Goal: Task Accomplishment & Management: Complete application form

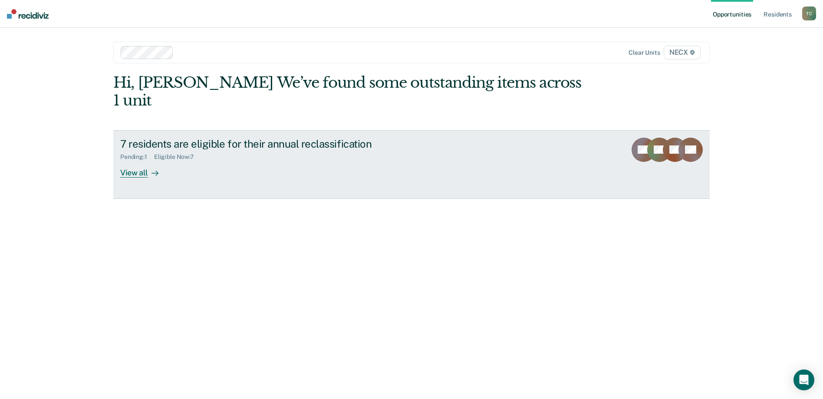
click at [138, 161] on div "View all" at bounding box center [144, 169] width 49 height 17
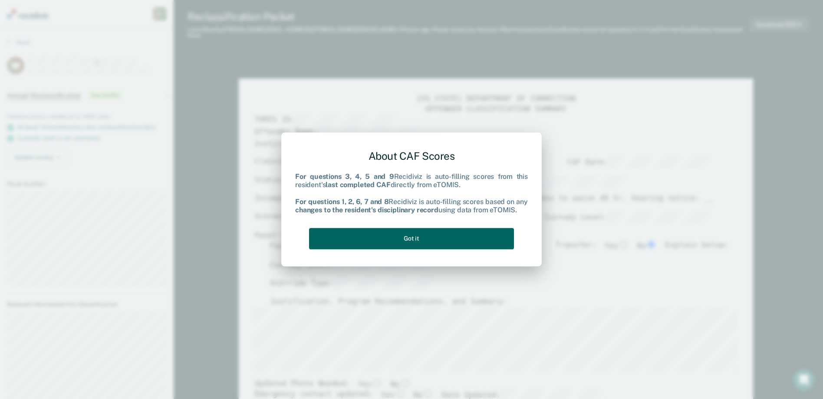
drag, startPoint x: 408, startPoint y: 243, endPoint x: 427, endPoint y: 241, distance: 18.7
click at [409, 243] on button "Got it" at bounding box center [411, 238] width 205 height 21
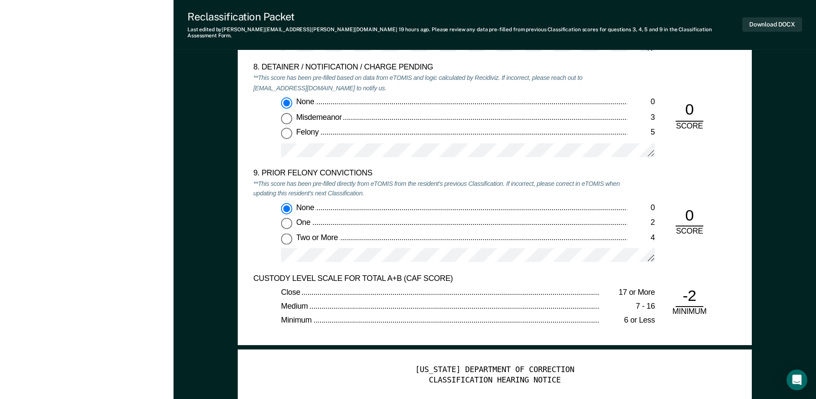
scroll to position [1823, 0]
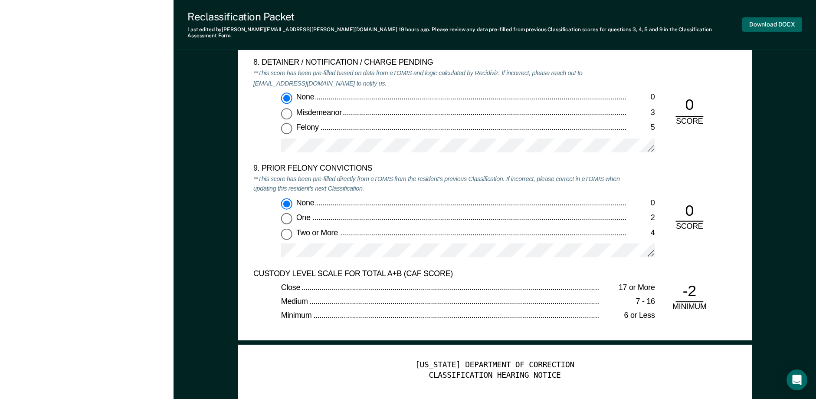
click at [766, 20] on button "Download DOCX" at bounding box center [773, 24] width 60 height 14
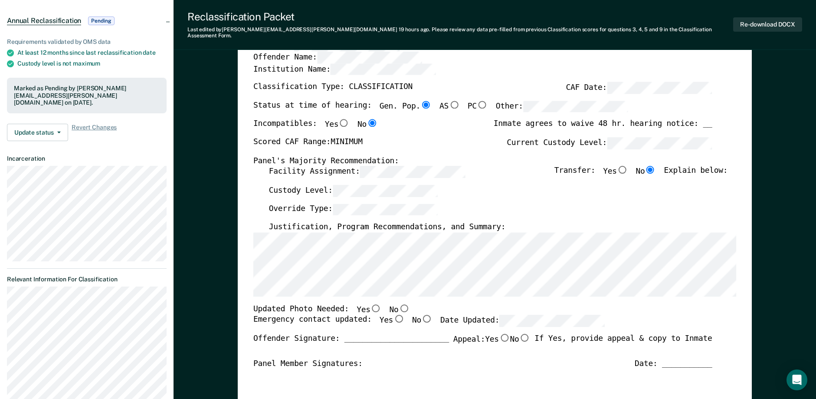
scroll to position [0, 0]
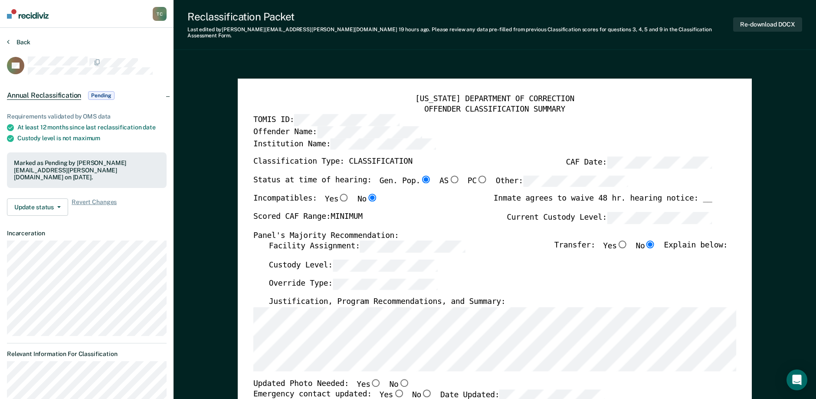
click at [20, 39] on button "Back" at bounding box center [18, 42] width 23 height 8
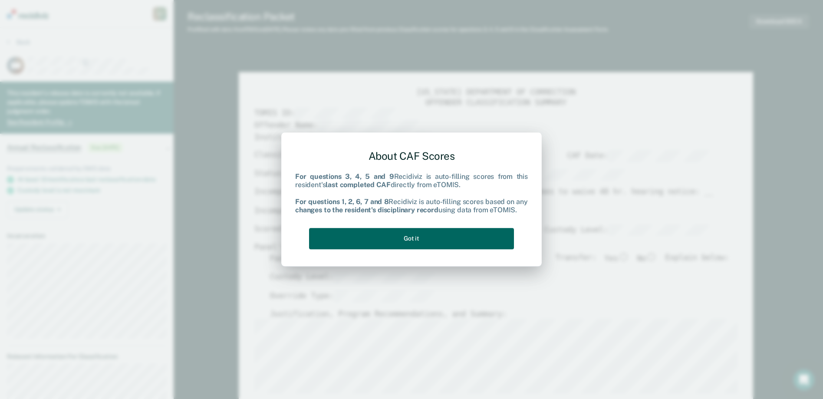
click at [417, 240] on button "Got it" at bounding box center [411, 238] width 205 height 21
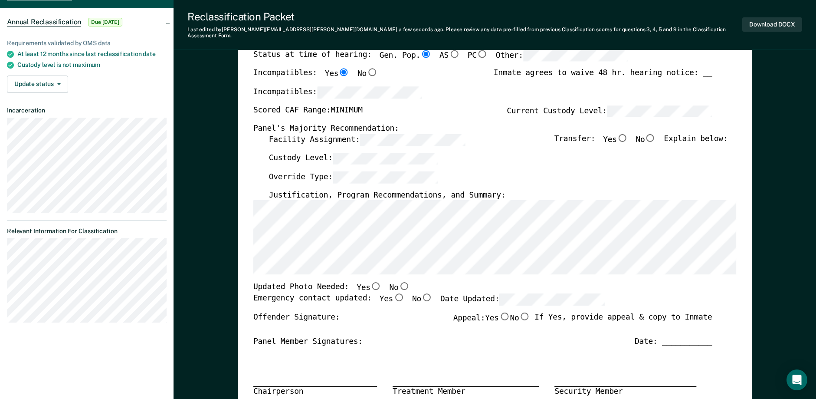
scroll to position [130, 0]
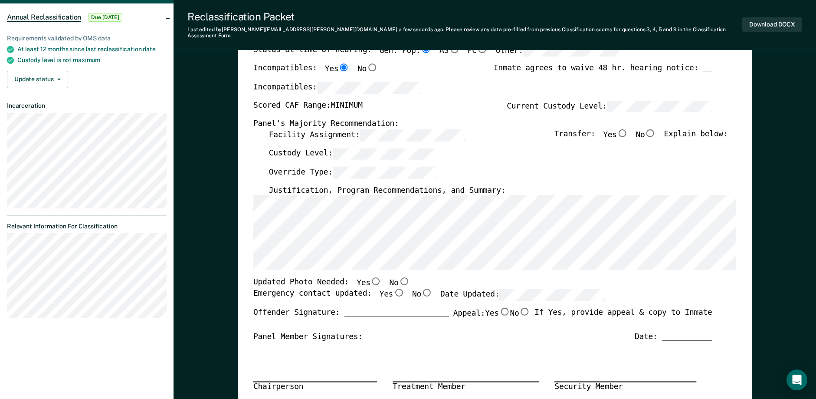
click at [657, 129] on input "No" at bounding box center [650, 133] width 11 height 8
type textarea "x"
radio input "true"
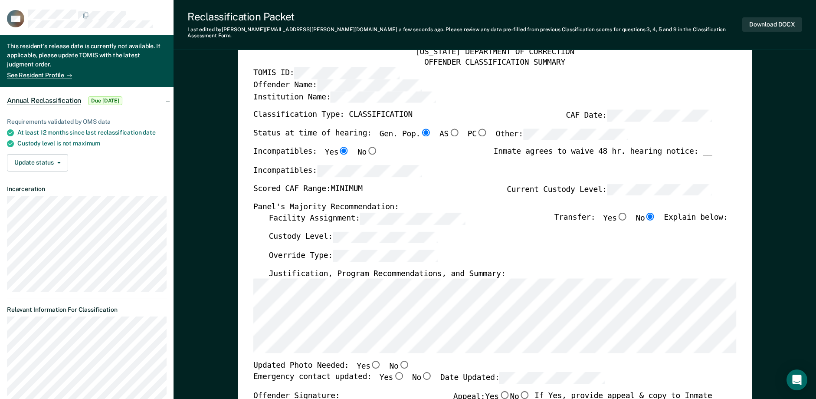
scroll to position [43, 0]
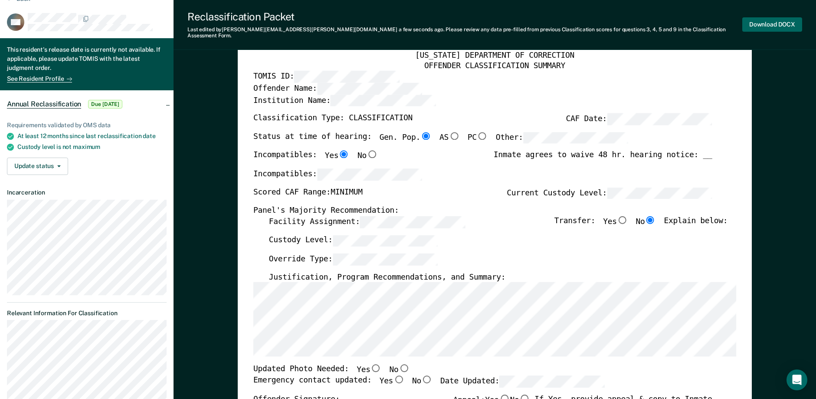
click at [770, 23] on button "Download DOCX" at bounding box center [773, 24] width 60 height 14
type textarea "x"
